Goal: Unclear

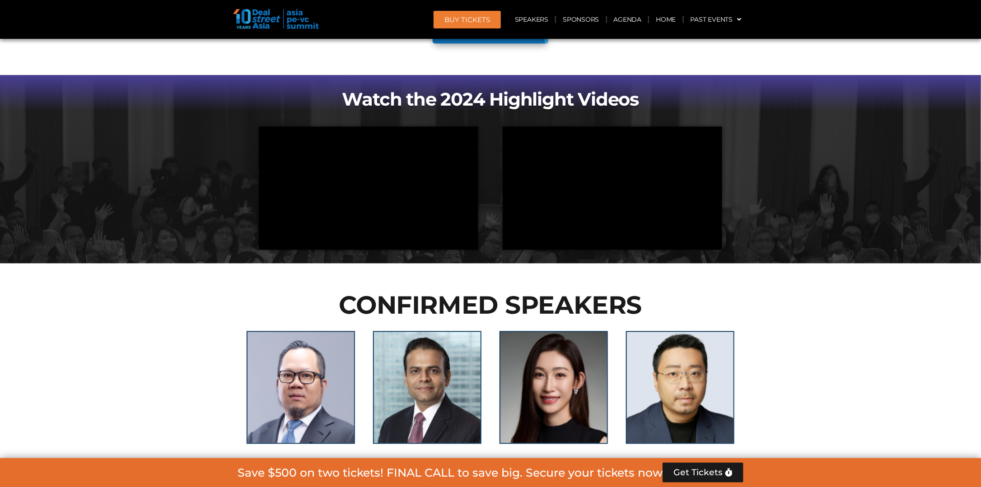
scroll to position [994, 0]
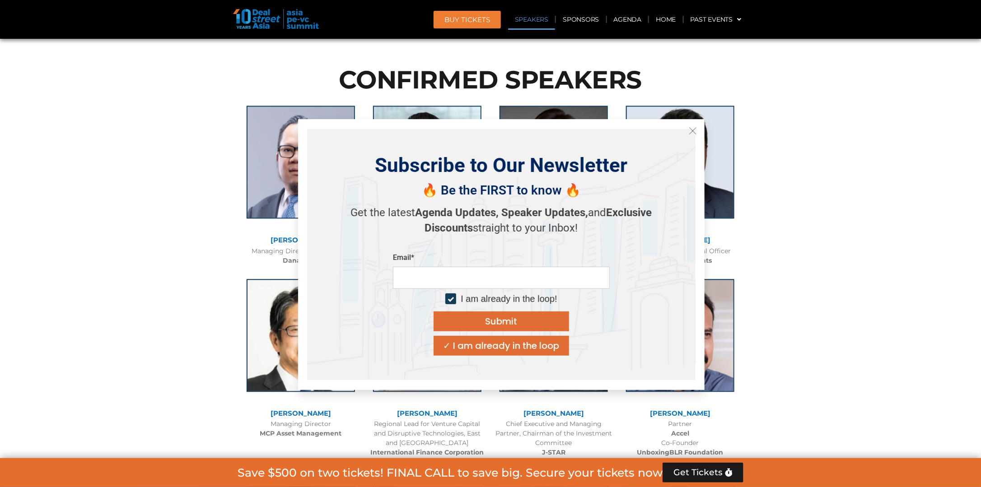
click at [691, 131] on icon "Close" at bounding box center [693, 131] width 8 height 8
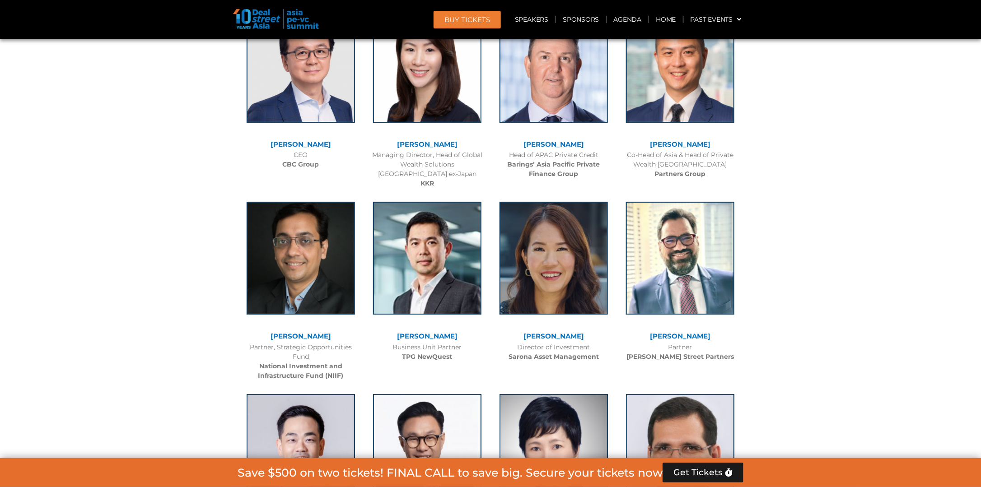
scroll to position [1672, 0]
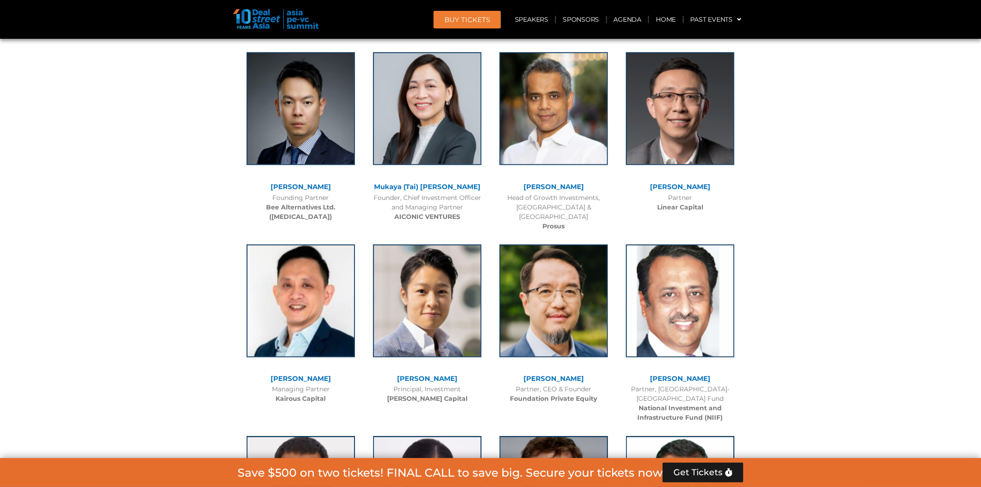
scroll to position [4111, 0]
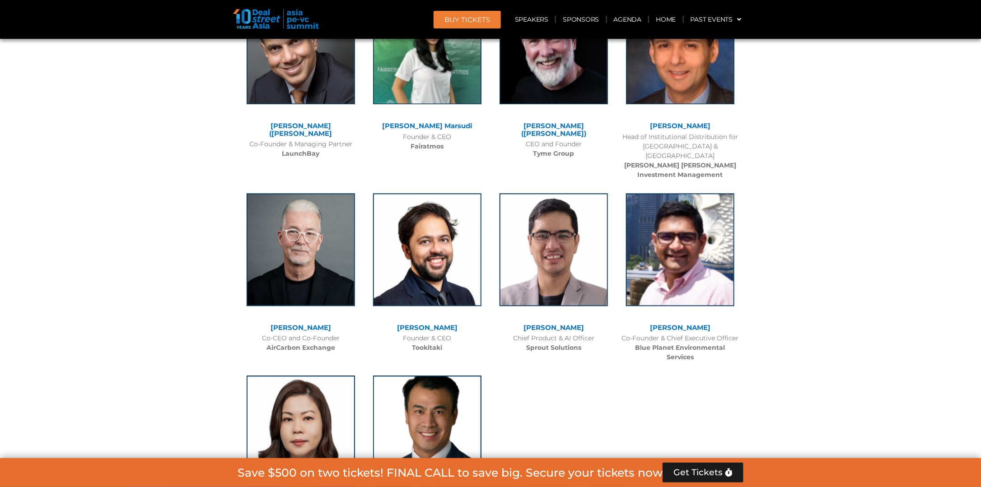
scroll to position [6189, 0]
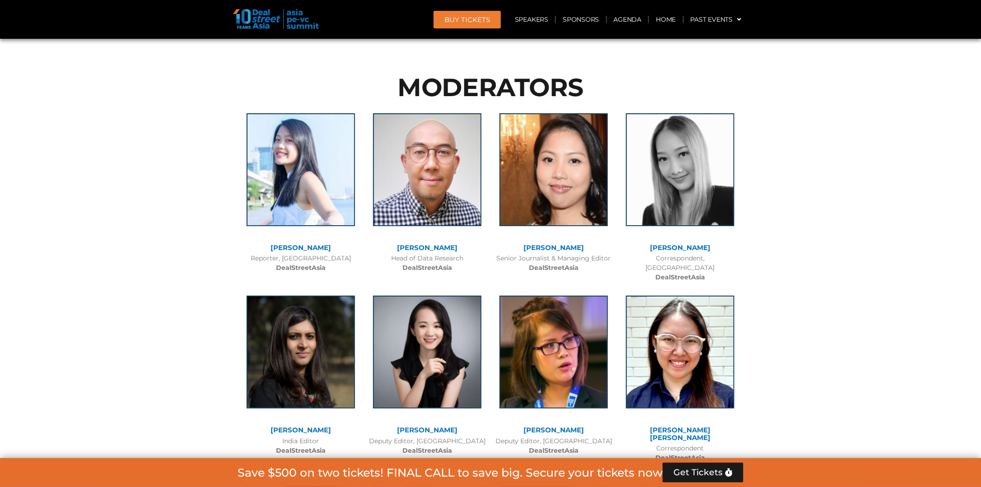
scroll to position [6777, 0]
